Goal: Task Accomplishment & Management: Use online tool/utility

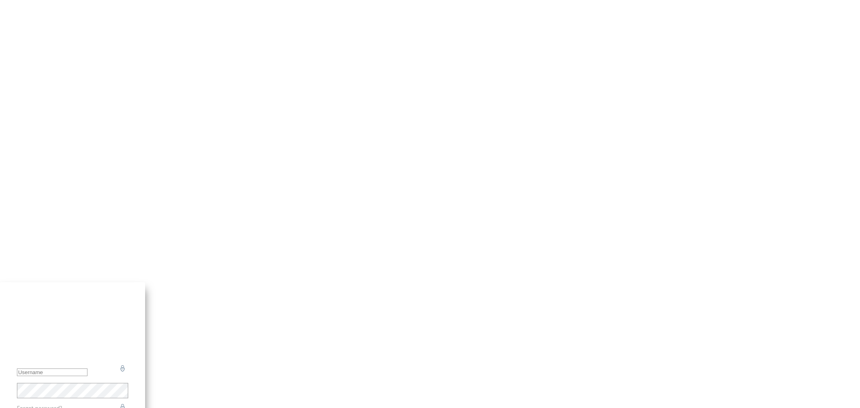
click at [88, 369] on input "text" at bounding box center [52, 373] width 71 height 8
type input "admin@devicewise.com"
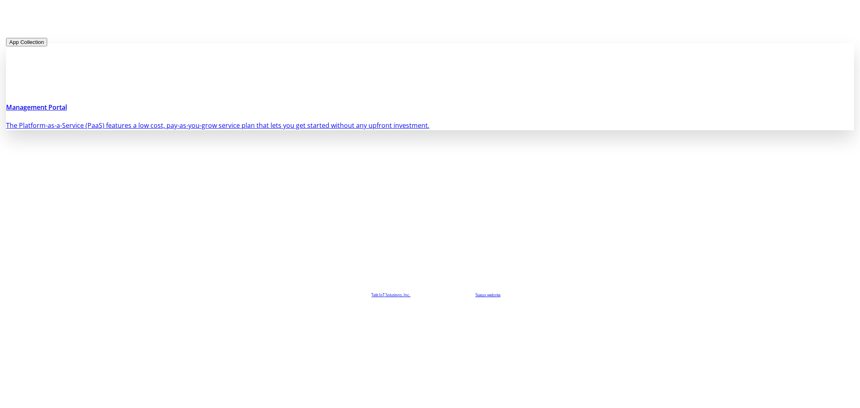
click at [276, 112] on h4 "Management Portal" at bounding box center [430, 107] width 848 height 10
